Goal: Task Accomplishment & Management: Manage account settings

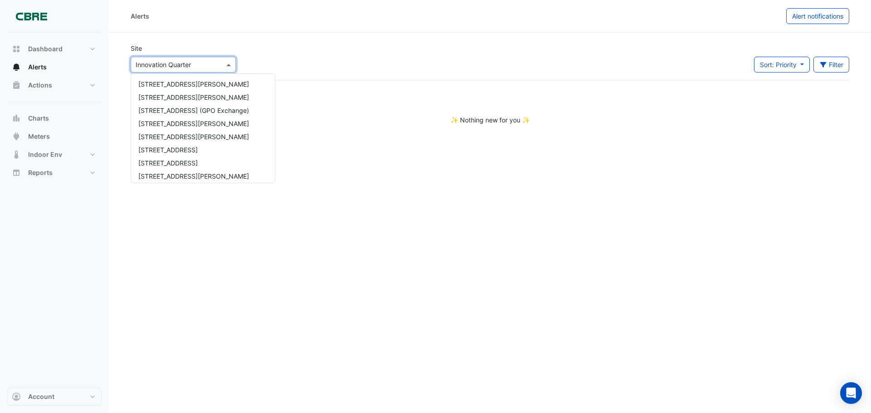
click at [215, 65] on div at bounding box center [183, 64] width 104 height 10
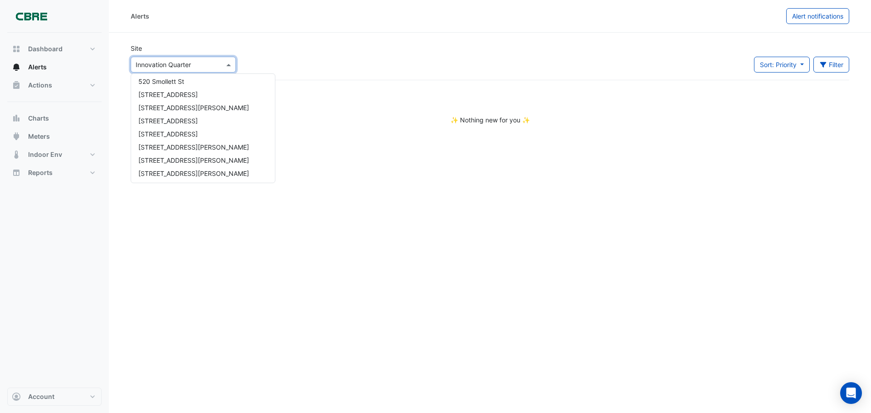
scroll to position [503, 0]
click at [189, 133] on div "[STREET_ADDRESS]" at bounding box center [203, 133] width 144 height 13
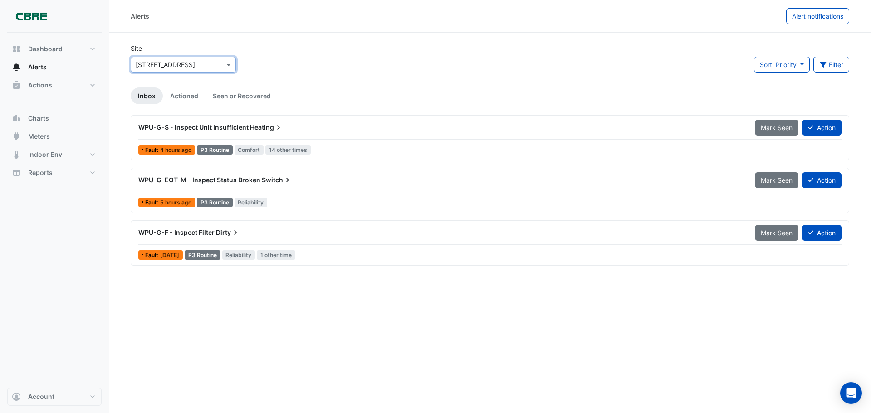
click at [257, 127] on span "Heating" at bounding box center [266, 127] width 33 height 9
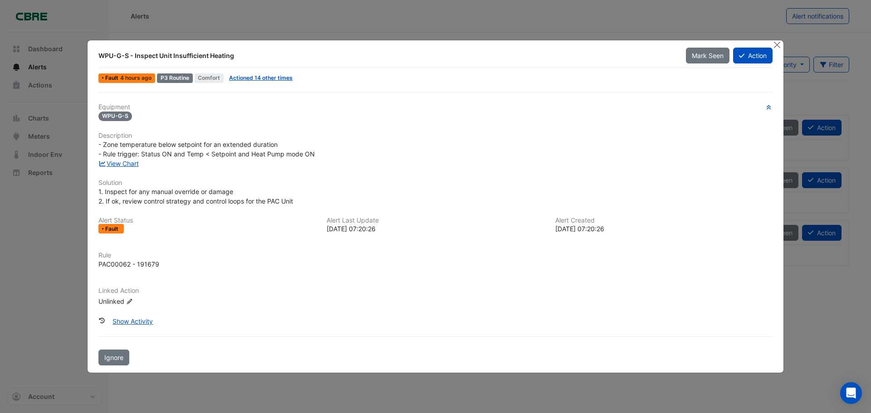
drag, startPoint x: 251, startPoint y: 146, endPoint x: 343, endPoint y: 160, distance: 92.3
click at [343, 160] on div "Equipment WPU-G-S Description - Zone temperature below setpoint for an extended…" at bounding box center [435, 208] width 674 height 211
click at [343, 160] on div "View Chart" at bounding box center [435, 164] width 685 height 10
click at [773, 48] on button "Close" at bounding box center [777, 45] width 10 height 10
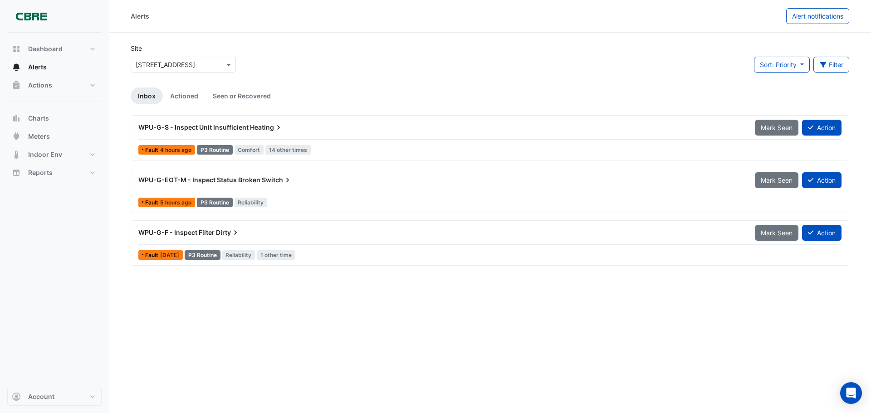
click at [543, 225] on div "WPU-G-F - Inspect Filter Dirty" at bounding box center [441, 233] width 617 height 16
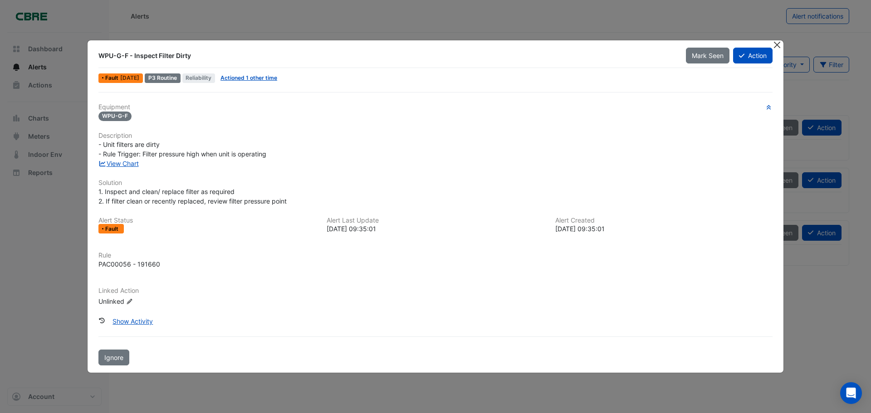
click at [778, 46] on button "Close" at bounding box center [777, 45] width 10 height 10
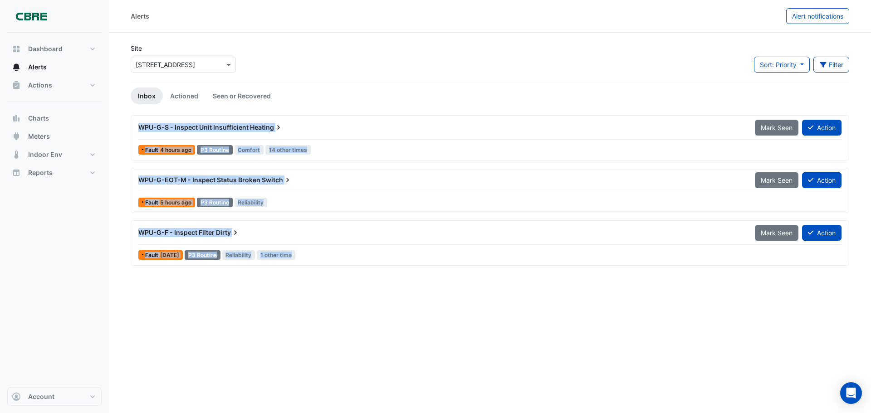
drag, startPoint x: 840, startPoint y: 89, endPoint x: 821, endPoint y: 289, distance: 200.1
click at [821, 289] on div "Alerts Alert notifications Site Select a Site × [STREET_ADDRESS] Sort: Priority…" at bounding box center [490, 206] width 762 height 413
click at [818, 288] on div "Alerts Alert notifications Site Select a Site × [STREET_ADDRESS] Sort: Priority…" at bounding box center [490, 206] width 762 height 413
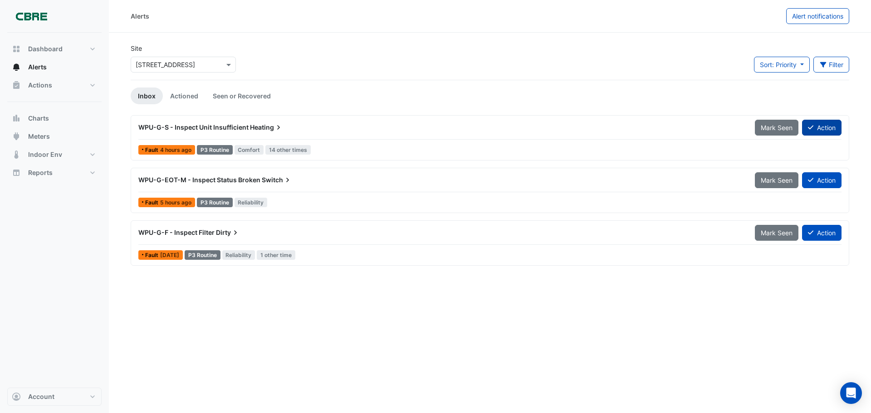
click at [817, 129] on button "Action" at bounding box center [821, 128] width 39 height 16
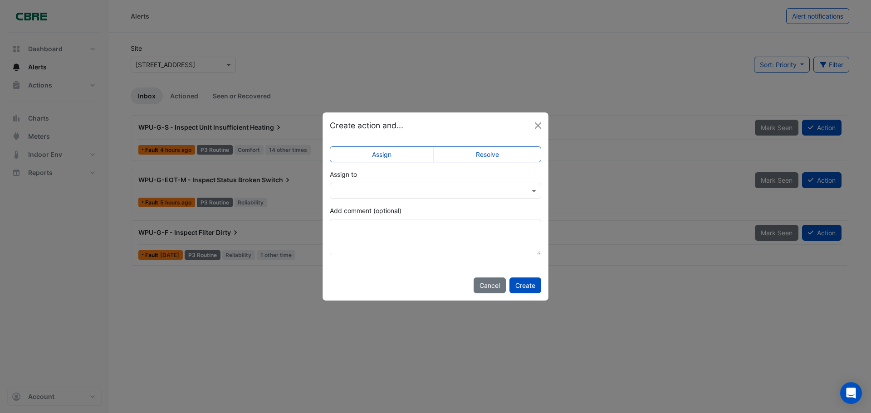
click at [526, 191] on div at bounding box center [435, 191] width 211 height 10
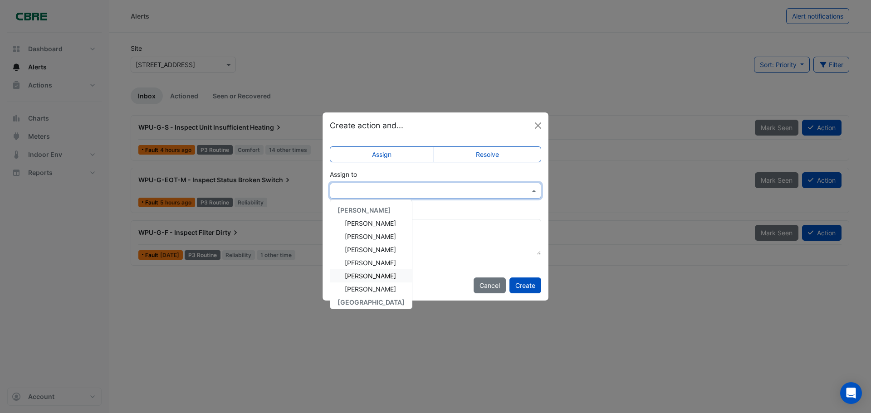
click at [359, 277] on span "[PERSON_NAME]" at bounding box center [370, 276] width 51 height 8
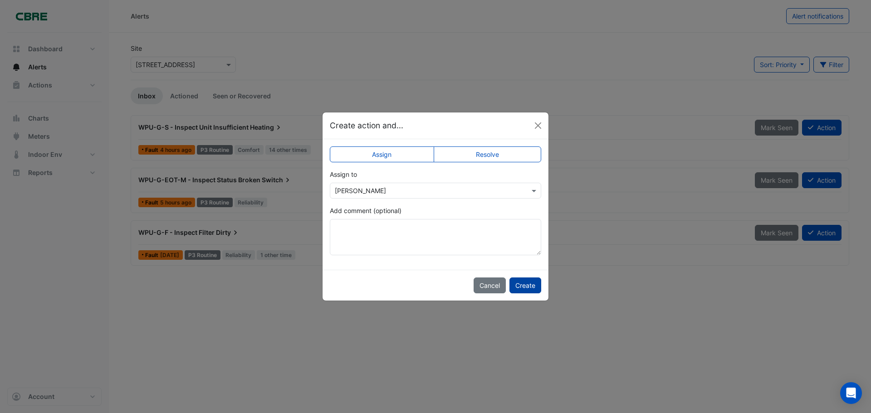
click at [530, 284] on button "Create" at bounding box center [526, 286] width 32 height 16
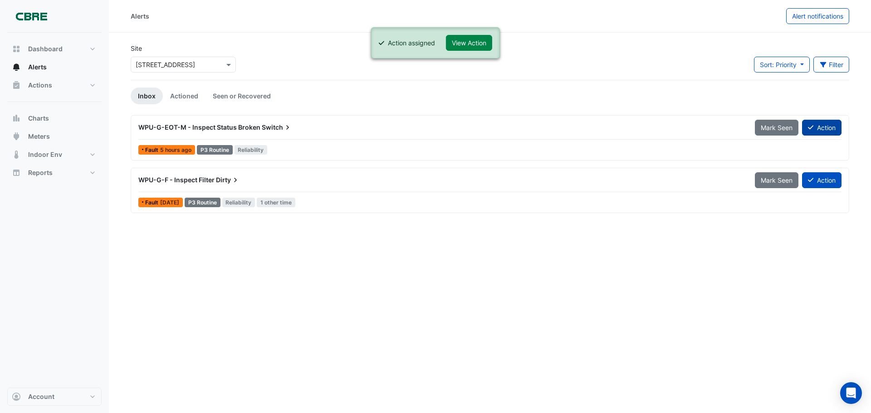
click at [823, 133] on button "Action" at bounding box center [821, 128] width 39 height 16
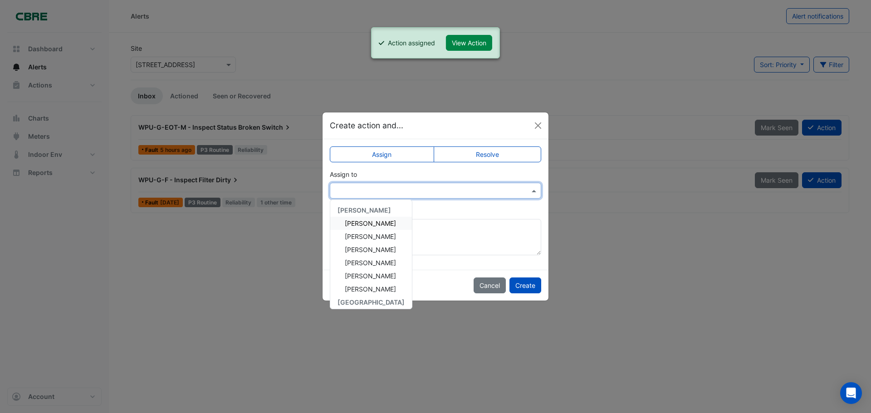
click at [520, 184] on div at bounding box center [435, 191] width 211 height 16
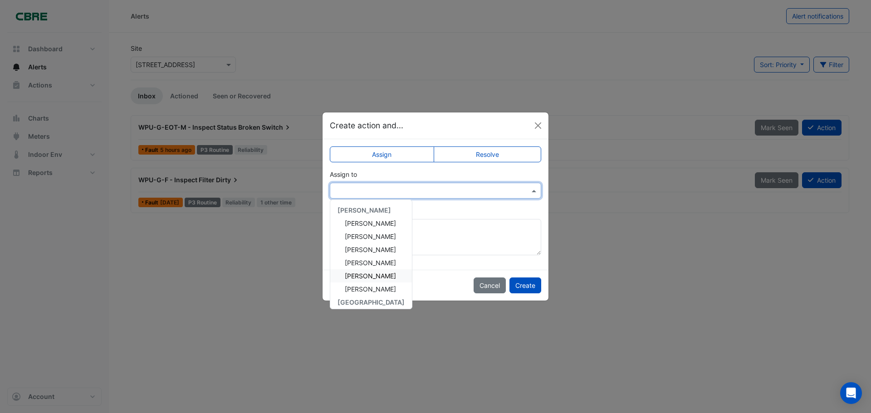
drag, startPoint x: 350, startPoint y: 223, endPoint x: 375, endPoint y: 274, distance: 56.0
click at [375, 274] on div "[PERSON_NAME] [PERSON_NAME] [PERSON_NAME] [PERSON_NAME] [PERSON_NAME] CBRE Char…" at bounding box center [371, 368] width 82 height 329
click at [375, 274] on span "[PERSON_NAME]" at bounding box center [370, 276] width 51 height 8
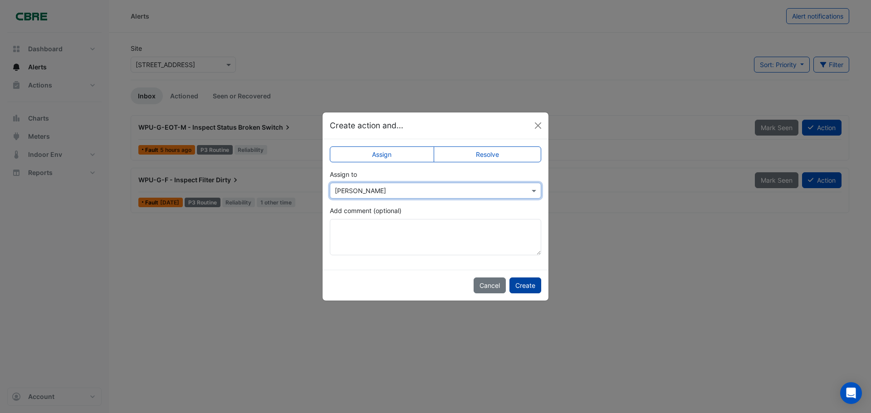
click at [529, 279] on button "Create" at bounding box center [526, 286] width 32 height 16
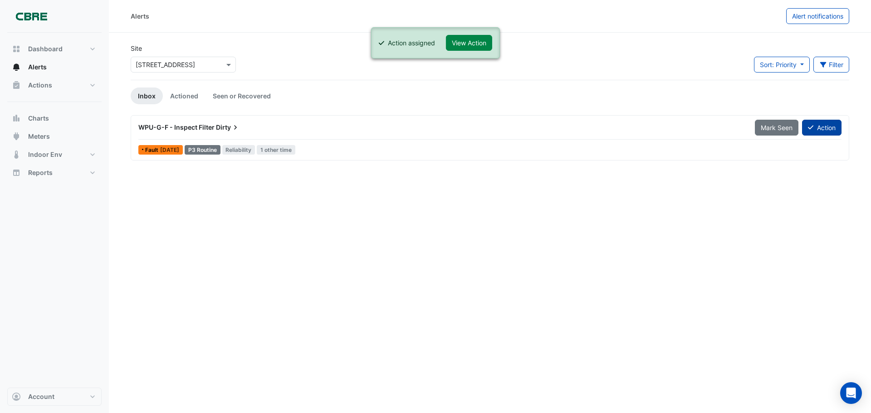
click at [812, 120] on button "Action" at bounding box center [821, 128] width 39 height 16
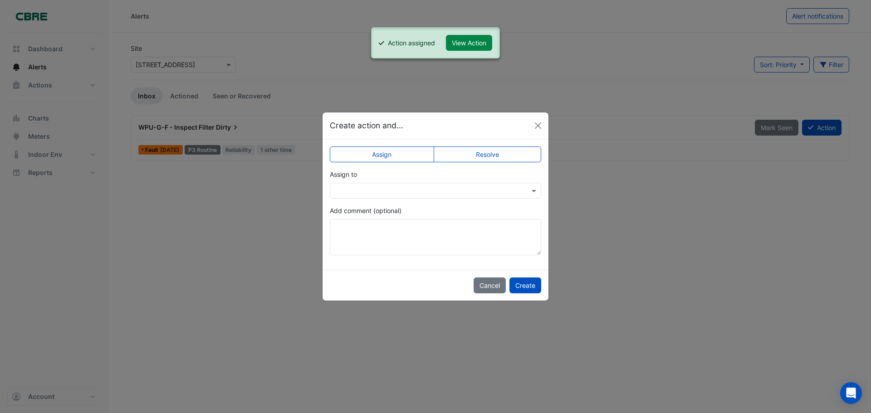
click at [497, 200] on app-escalated-ticket-simple-upsert "Assign Resolve Assign to Add comment (optional)" at bounding box center [435, 204] width 211 height 102
click at [494, 190] on input "text" at bounding box center [426, 191] width 183 height 10
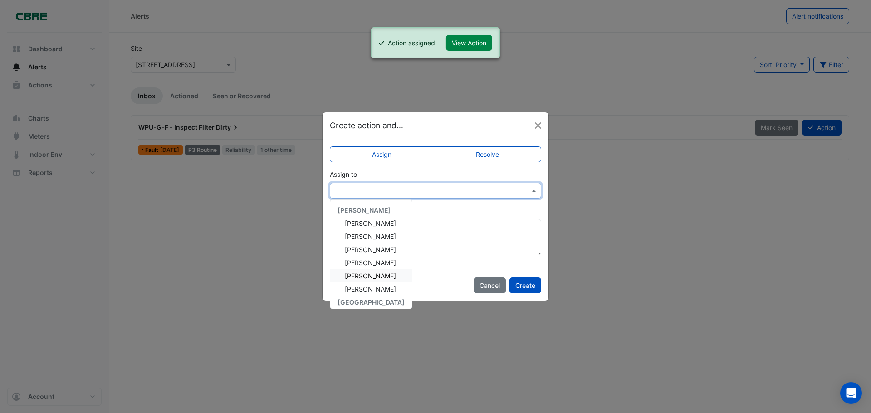
click at [369, 279] on span "[PERSON_NAME]" at bounding box center [370, 276] width 51 height 8
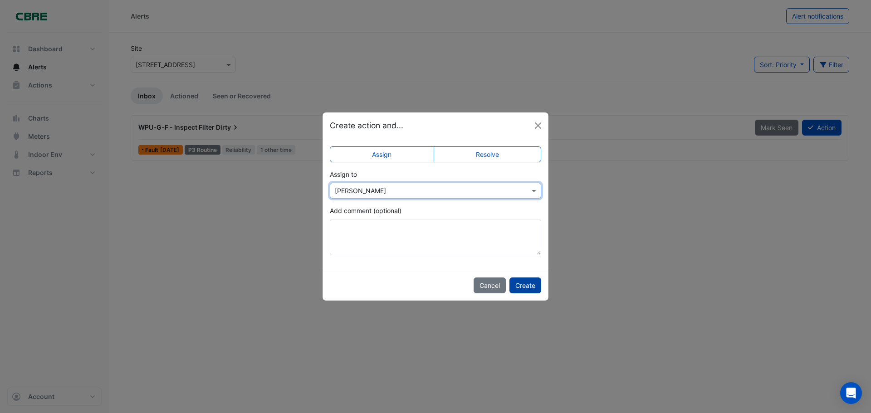
click at [521, 281] on button "Create" at bounding box center [526, 286] width 32 height 16
